Goal: Information Seeking & Learning: Learn about a topic

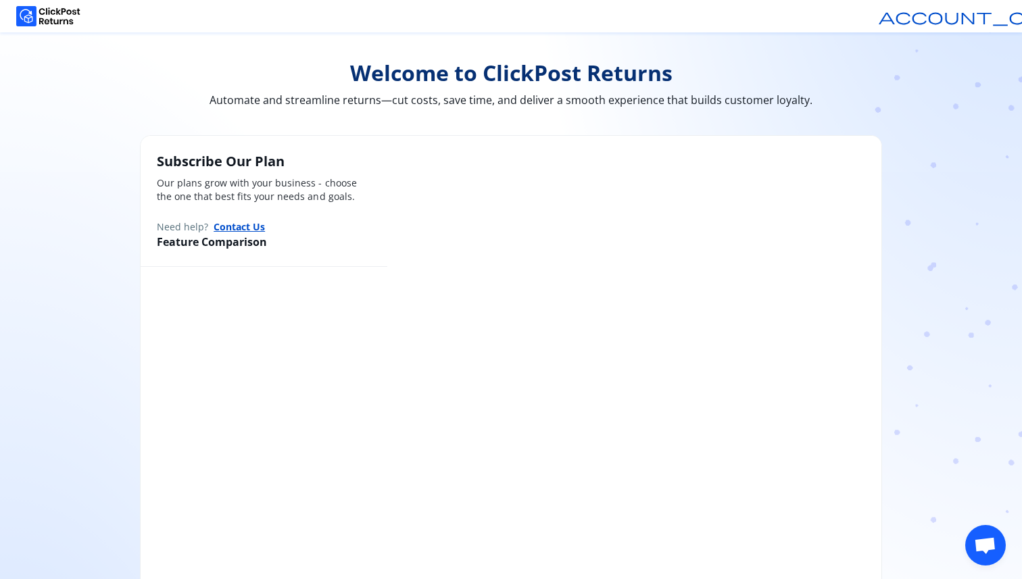
click at [172, 62] on span "Welcome to ClickPost Returns" at bounding box center [511, 72] width 742 height 27
